Goal: Check status: Check status

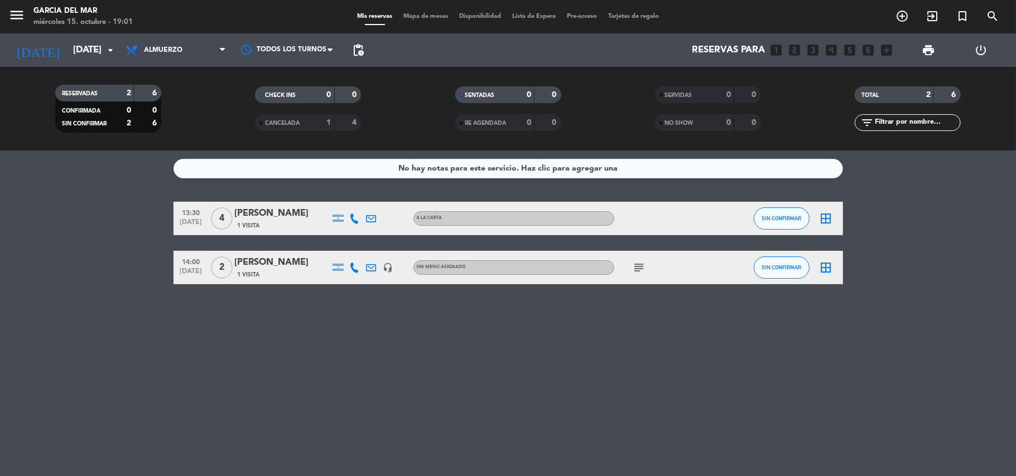
click at [644, 262] on icon "subject" at bounding box center [638, 267] width 13 height 13
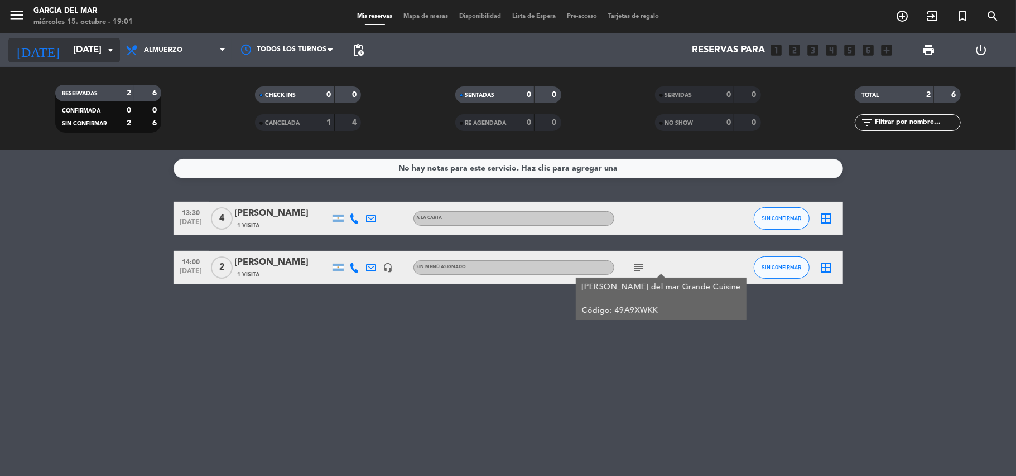
click at [99, 57] on input "[DATE]" at bounding box center [127, 51] width 120 height 22
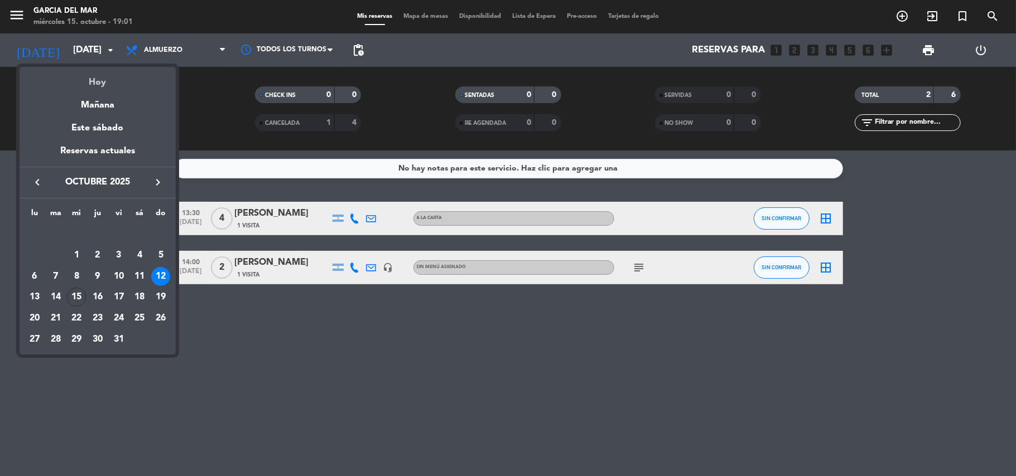
click at [101, 88] on div "Hoy" at bounding box center [98, 78] width 156 height 23
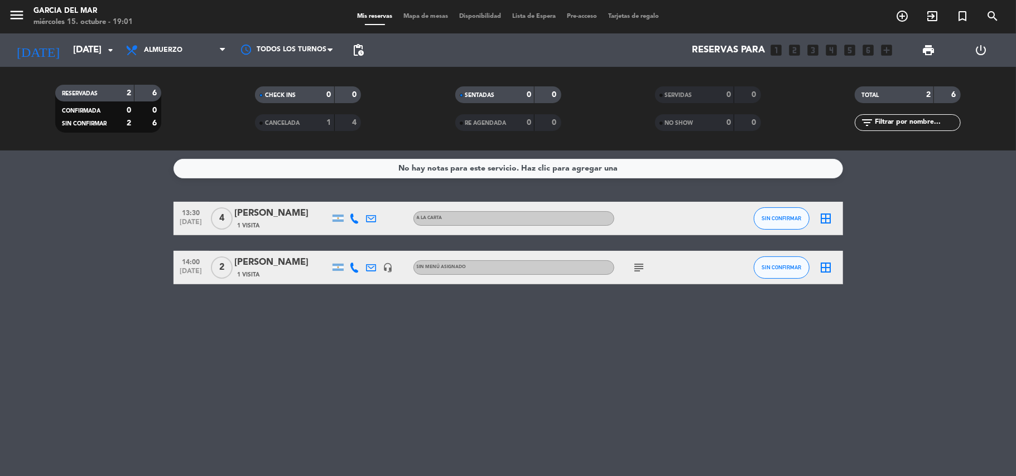
type input "[DATE]"
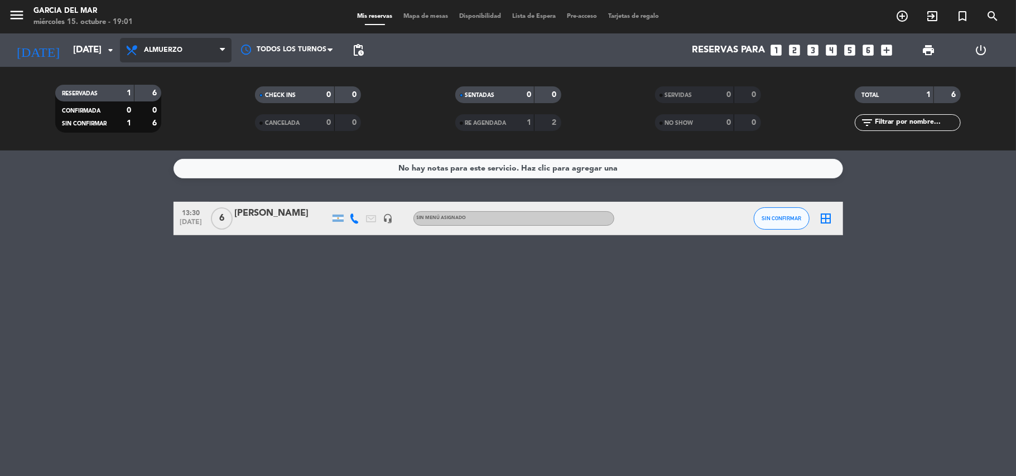
click at [211, 51] on span "Almuerzo" at bounding box center [176, 50] width 112 height 25
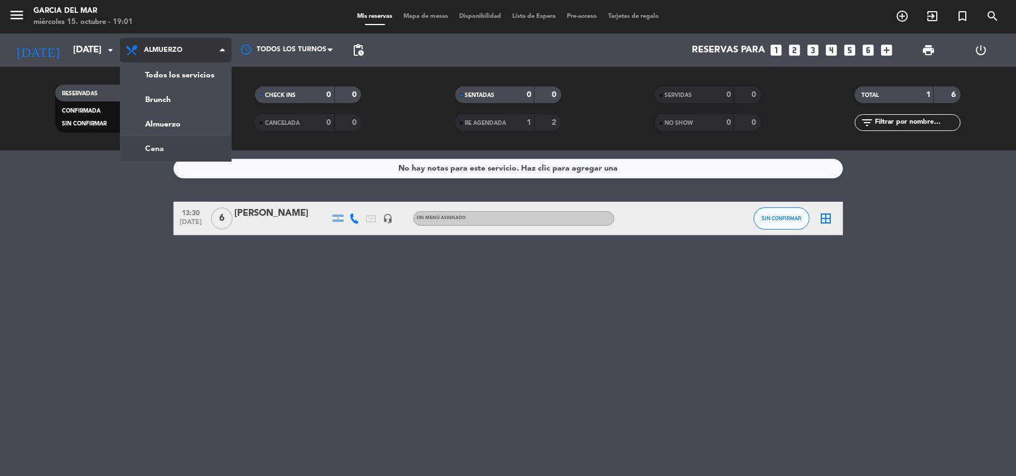
click at [197, 138] on div "menu [PERSON_NAME] del Mar [DATE] 15. octubre - 19:01 Mis reservas Mapa de mesa…" at bounding box center [508, 75] width 1016 height 151
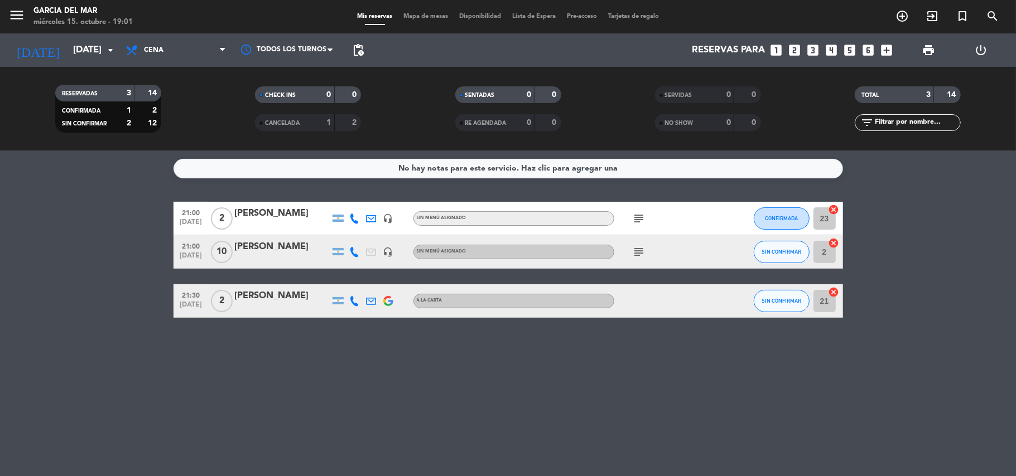
click at [642, 219] on icon "subject" at bounding box center [638, 218] width 13 height 13
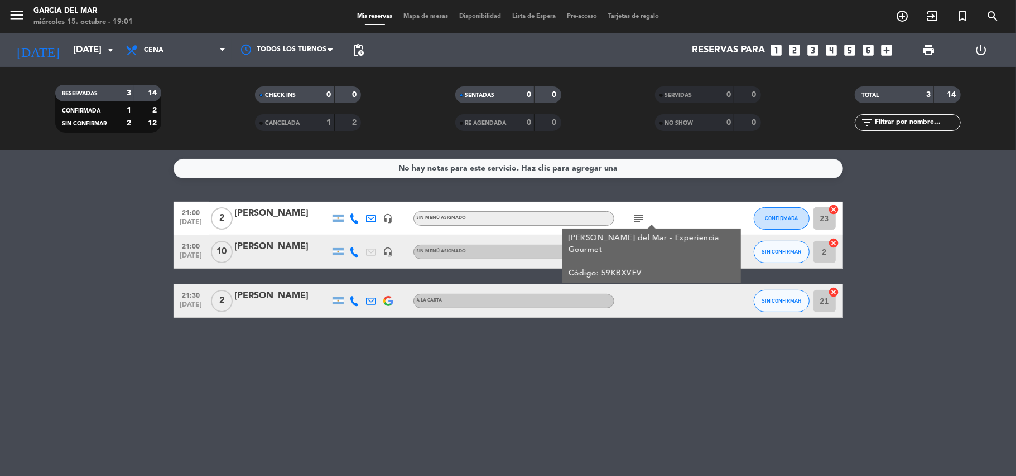
click at [779, 337] on div "No hay notas para este servicio. Haz clic para agregar una 21:00 [DATE] 2 [PERS…" at bounding box center [508, 314] width 1016 height 326
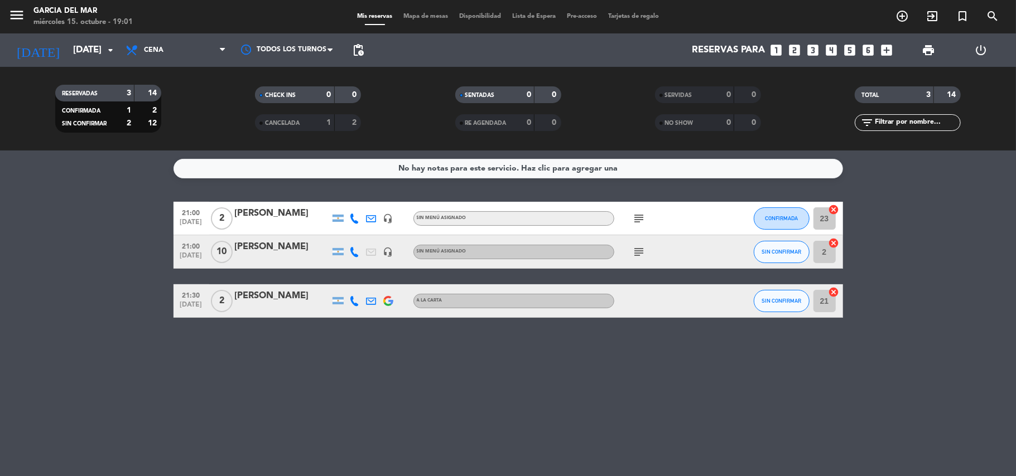
click at [645, 255] on icon "subject" at bounding box center [638, 251] width 13 height 13
click at [739, 336] on div "No hay notas para este servicio. Haz clic para agregar una 21:00 [DATE] 2 [PERS…" at bounding box center [508, 314] width 1016 height 326
